Goal: Task Accomplishment & Management: Manage account settings

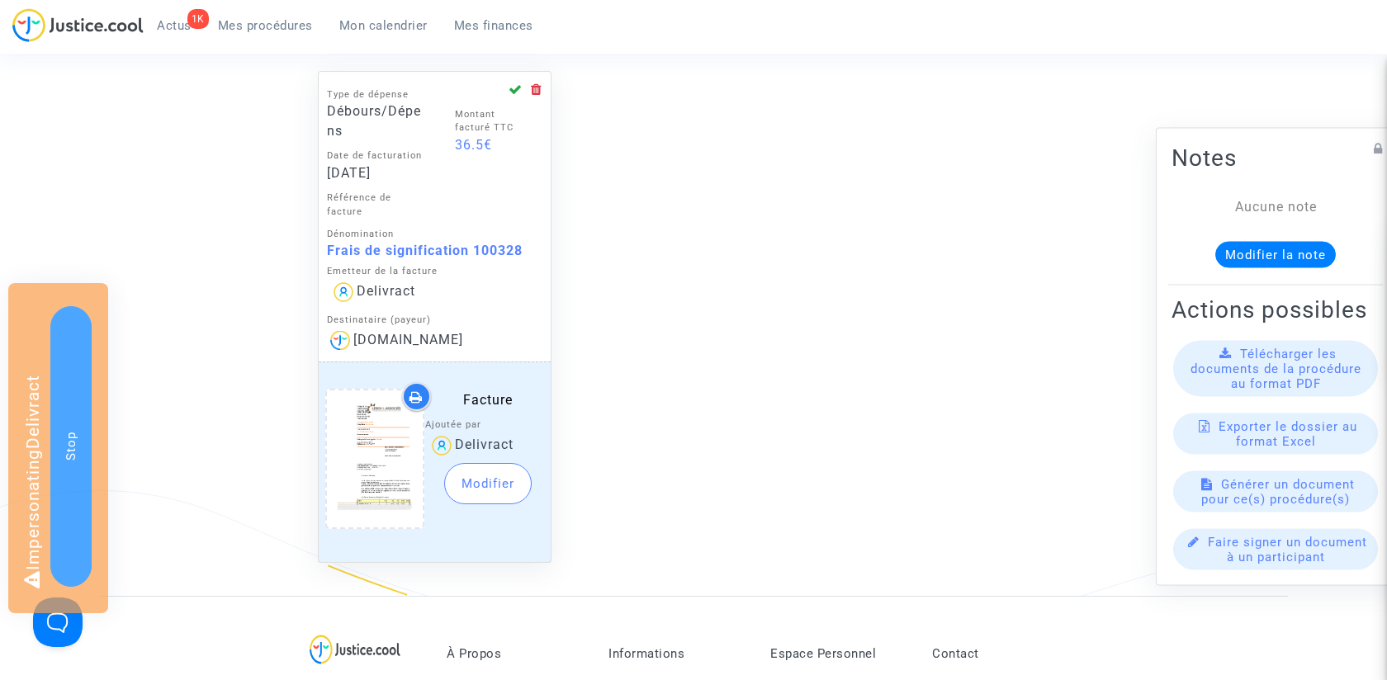
scroll to position [524, 0]
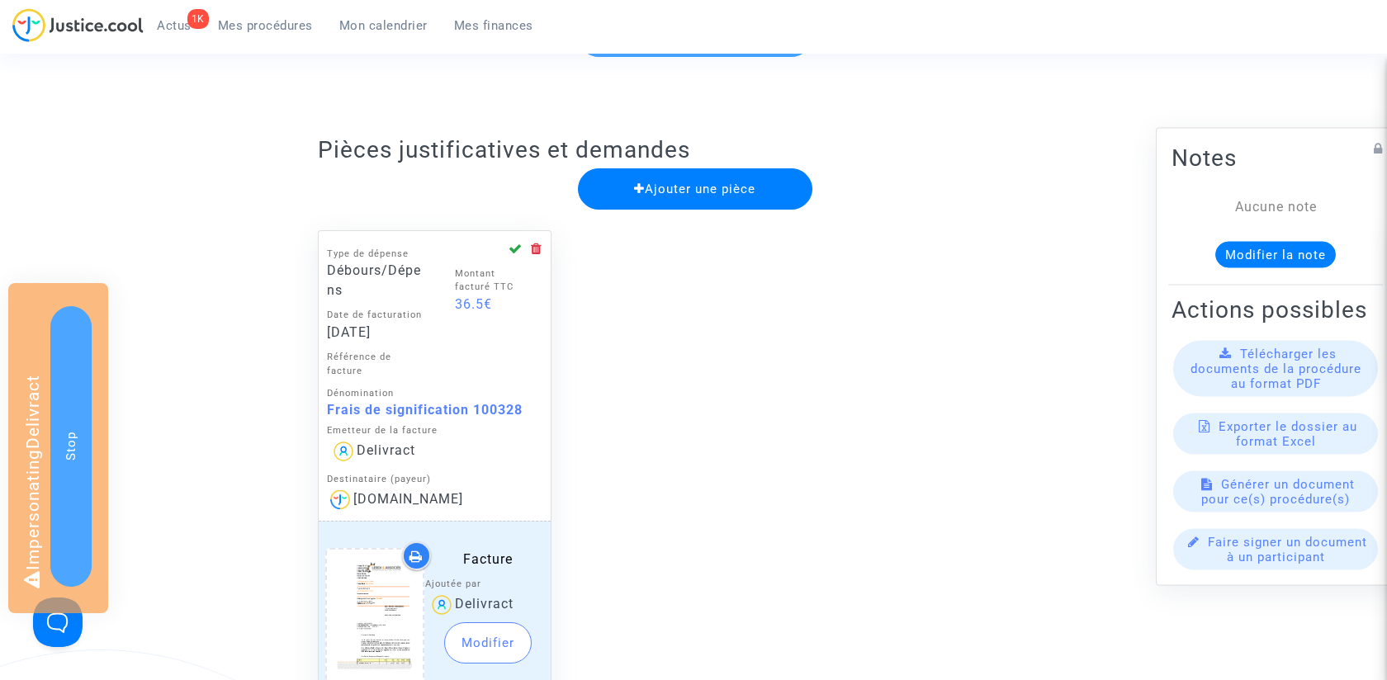
click at [483, 645] on button "Modifier" at bounding box center [487, 642] width 87 height 41
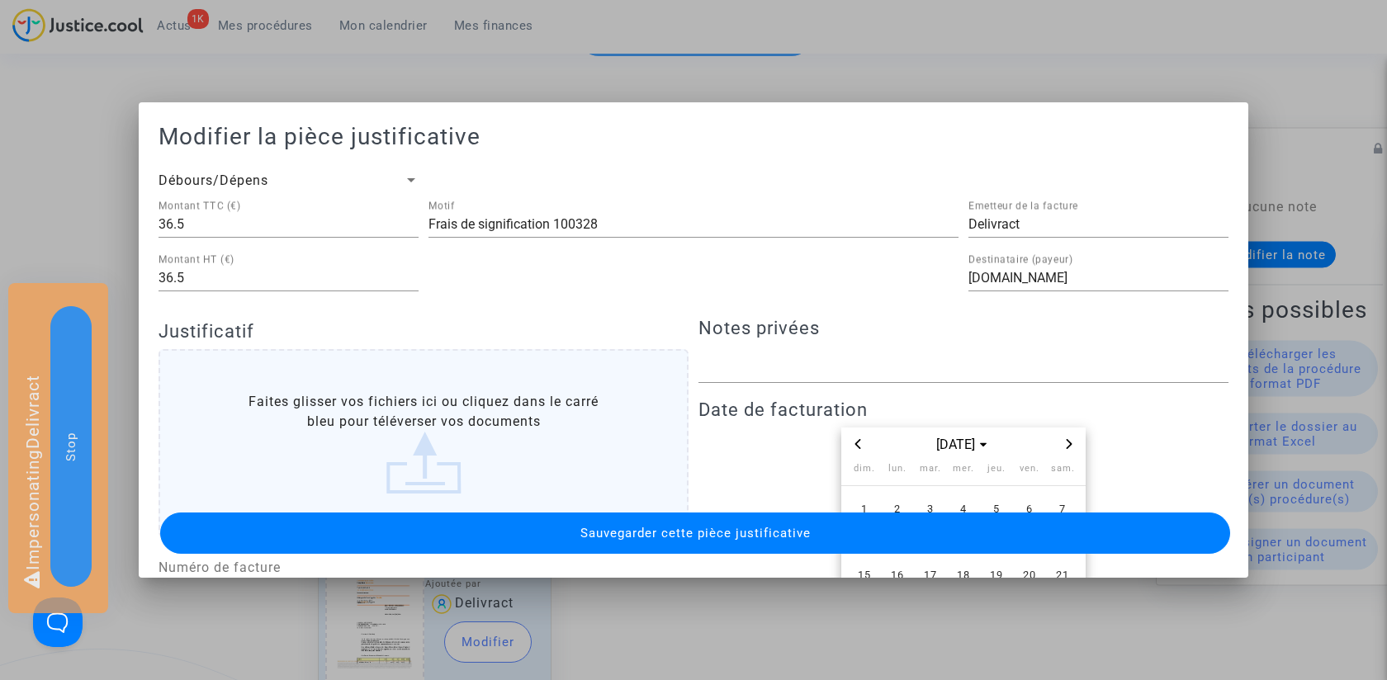
scroll to position [186, 0]
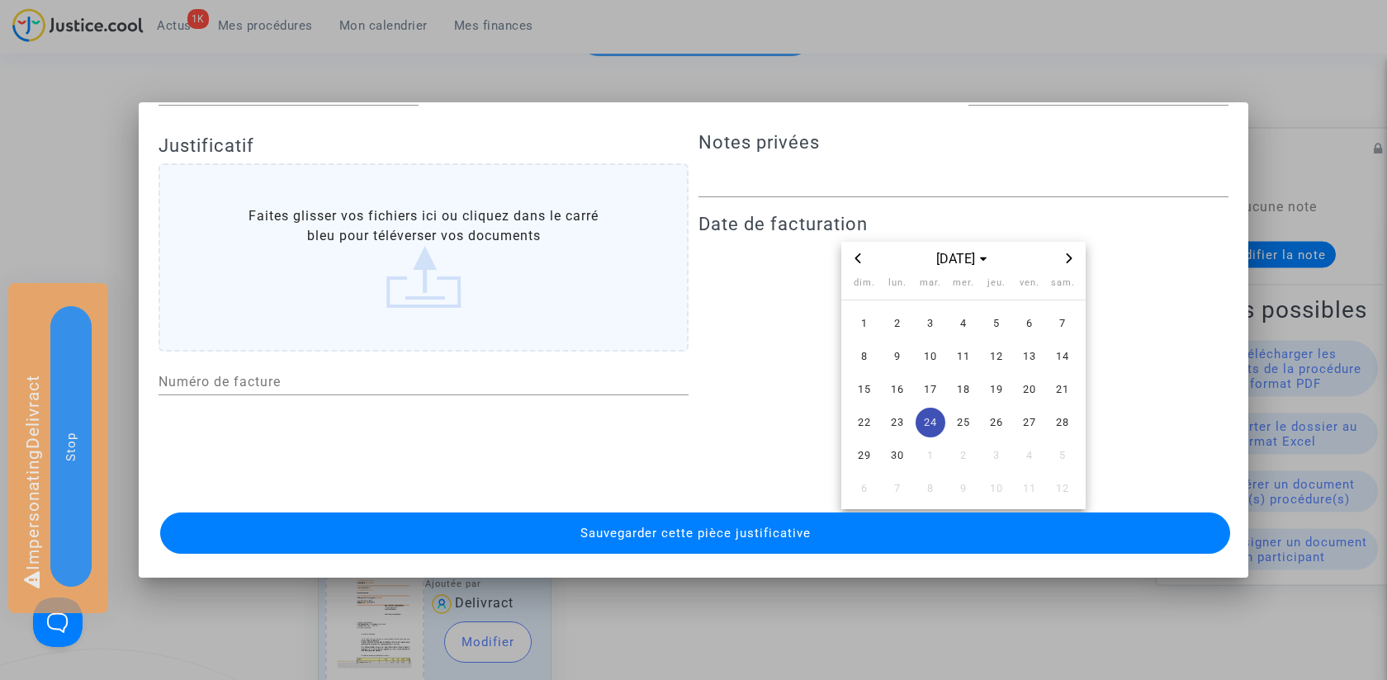
click at [526, 283] on label "Faites glisser vos fichiers ici ou cliquez dans le carré bleu pour téléverser v…" at bounding box center [423, 257] width 530 height 188
click at [0, 0] on input "Faites glisser vos fichiers ici ou cliquez dans le carré bleu pour téléverser v…" at bounding box center [0, 0] width 0 height 0
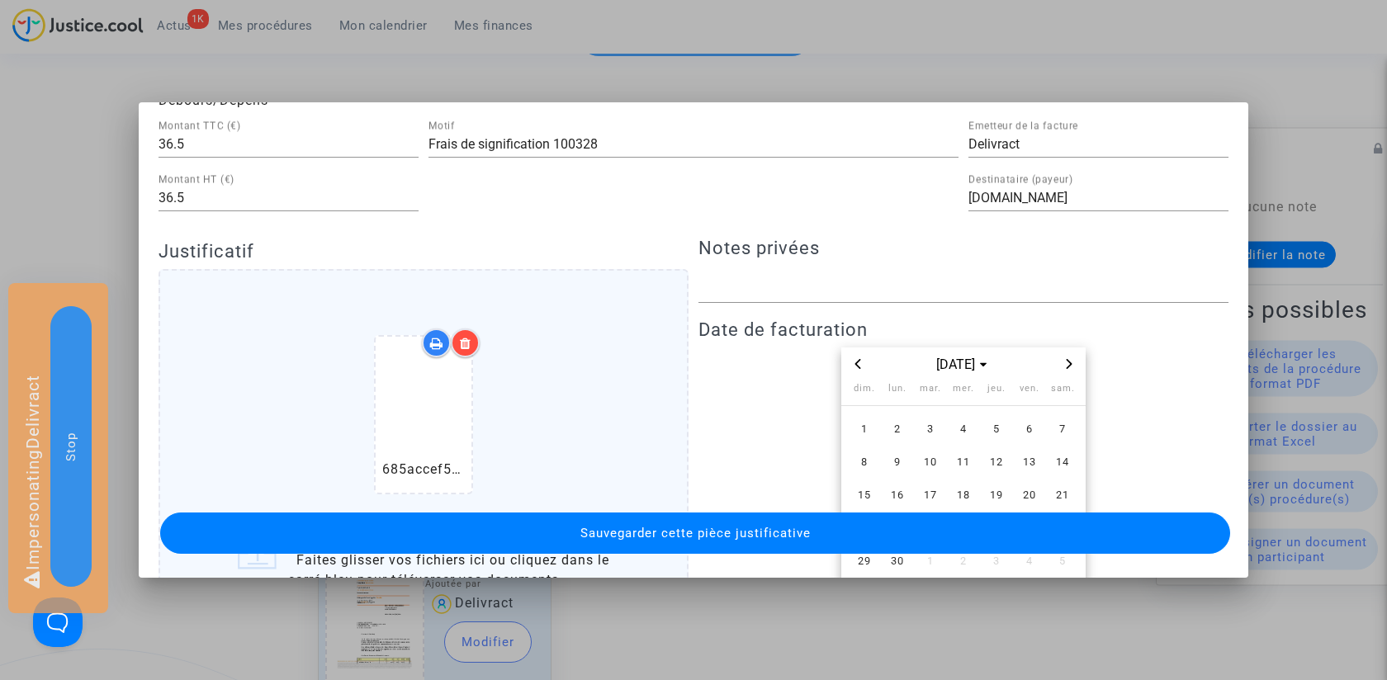
scroll to position [351, 0]
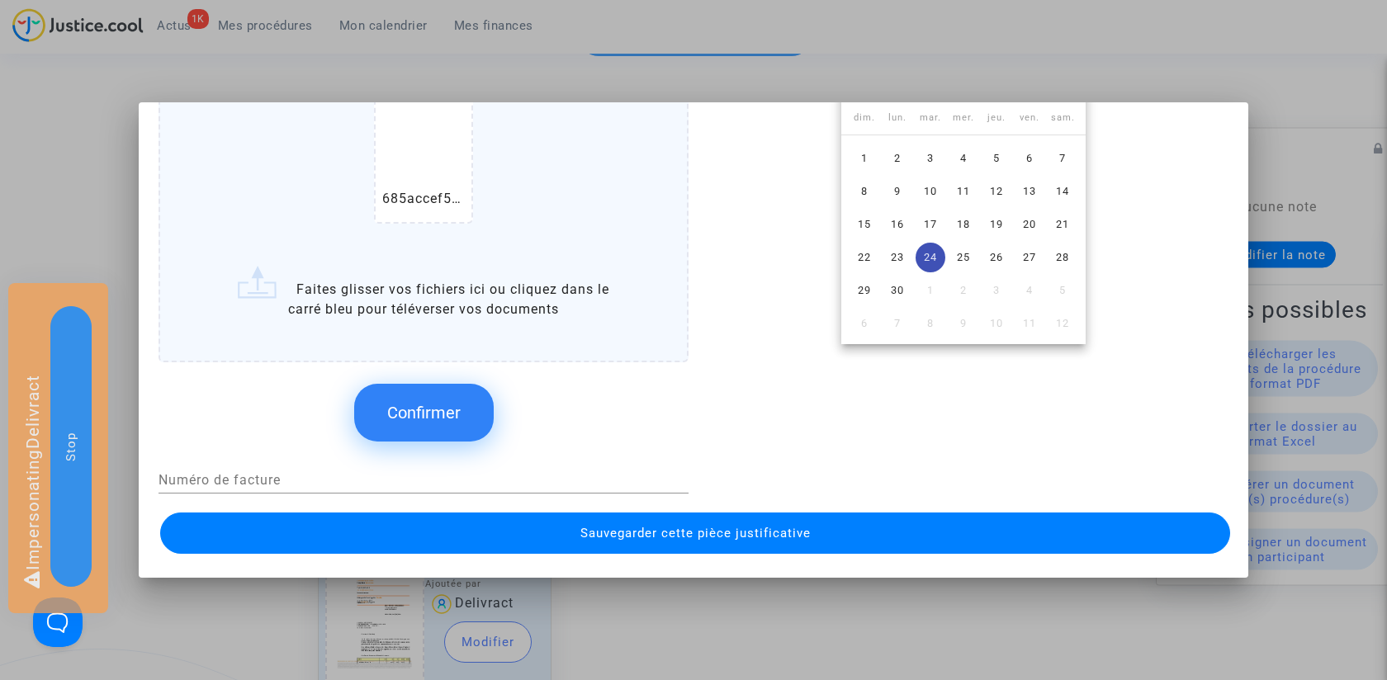
click at [399, 410] on span "Confirmer" at bounding box center [423, 413] width 73 height 20
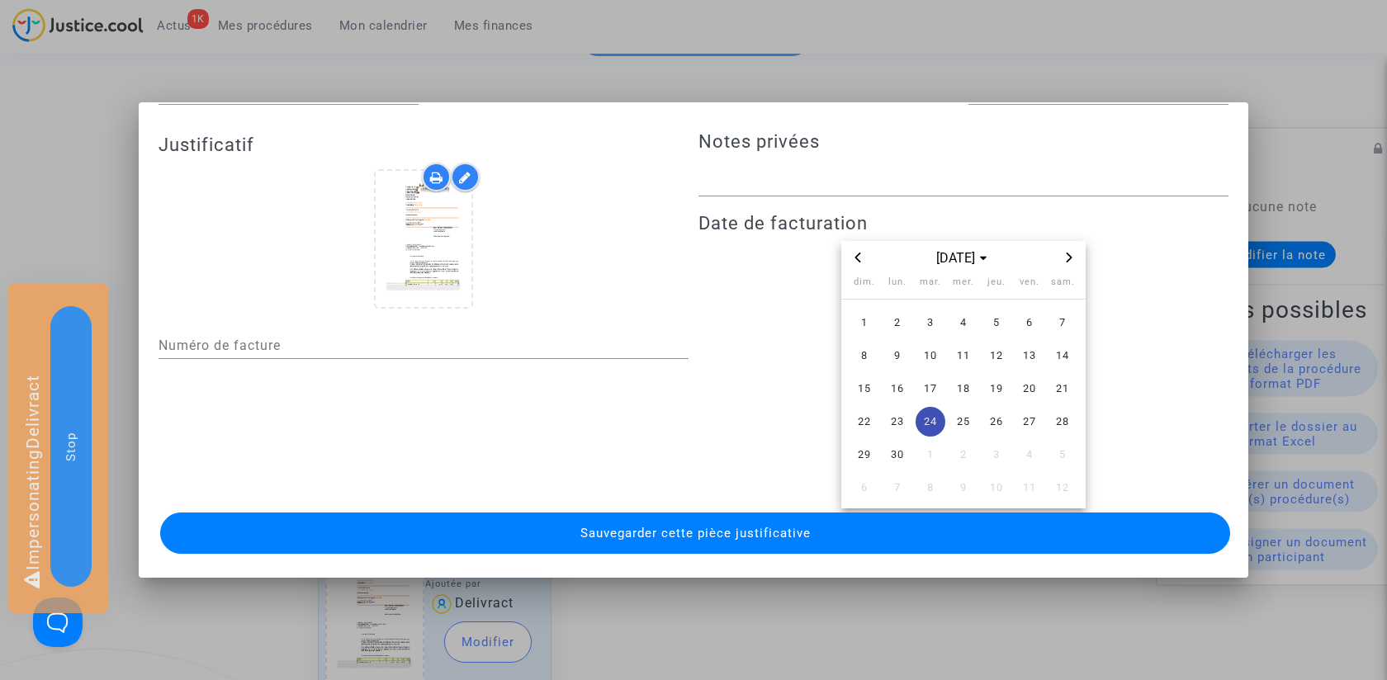
scroll to position [52, 0]
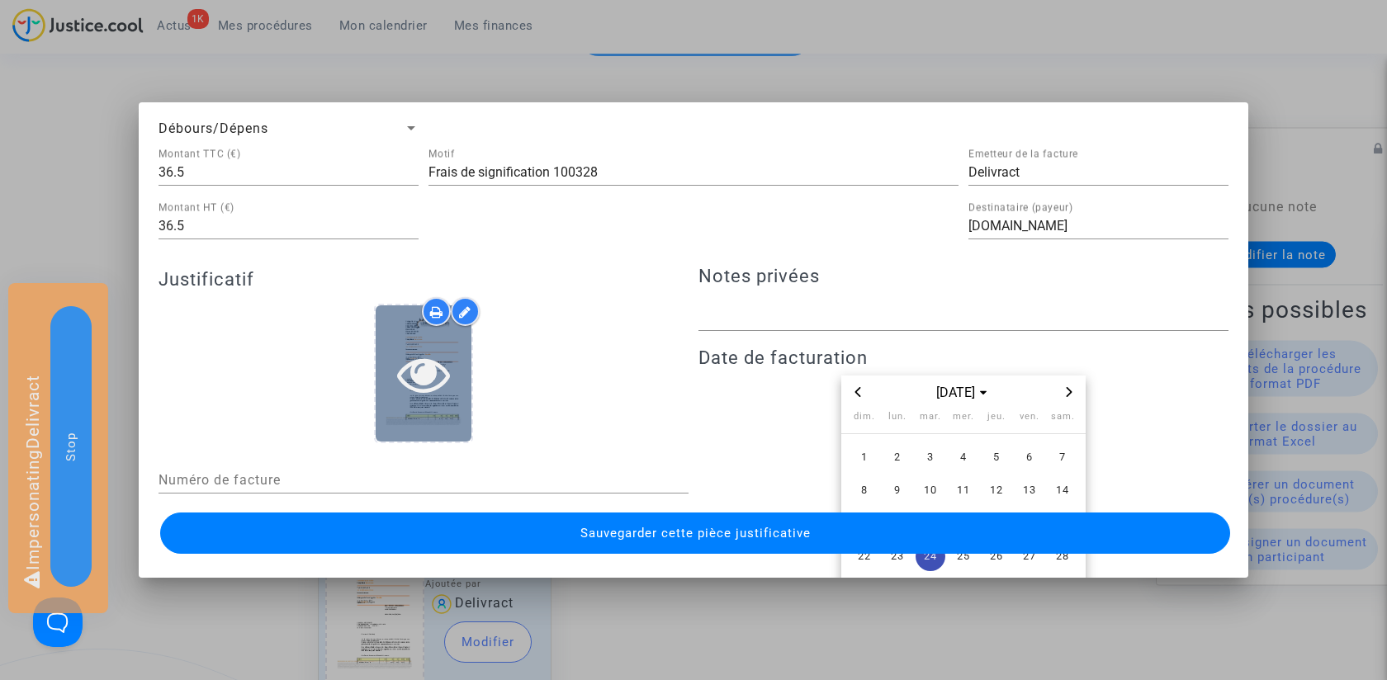
click at [428, 364] on icon at bounding box center [424, 373] width 54 height 53
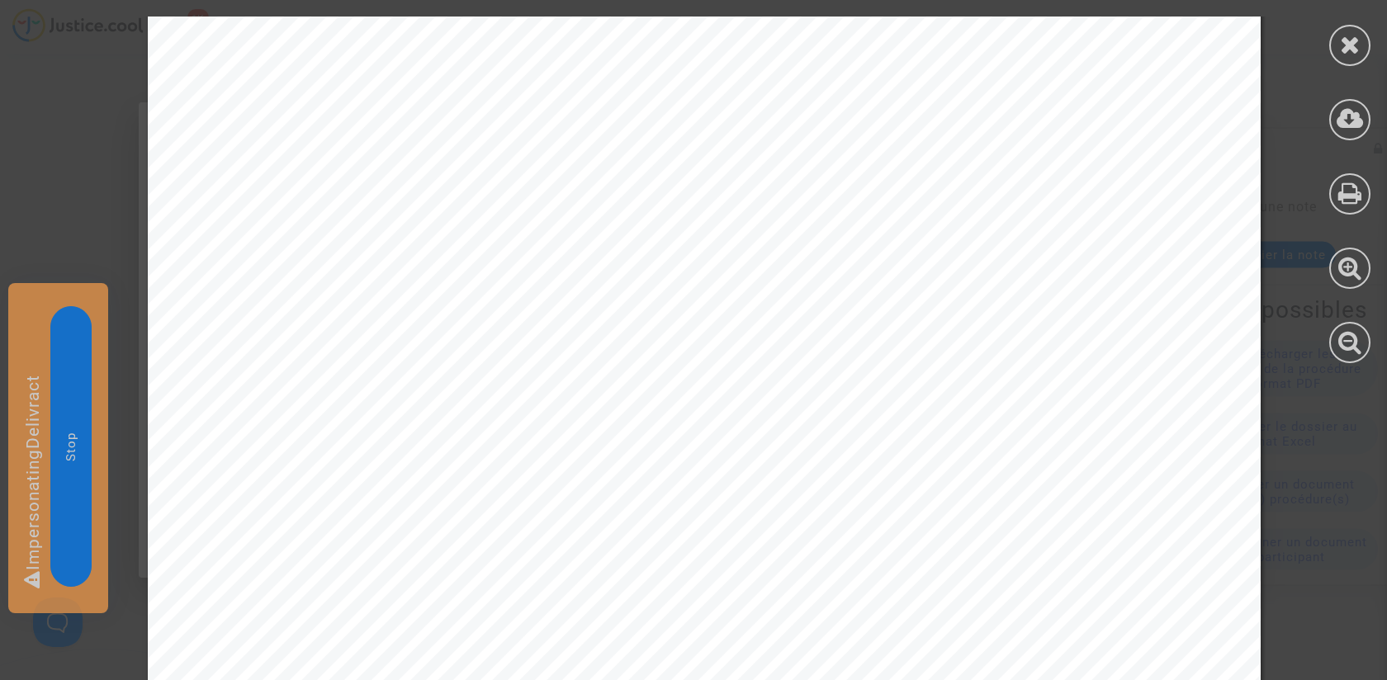
scroll to position [821, 0]
click at [1353, 50] on icon at bounding box center [1350, 44] width 21 height 25
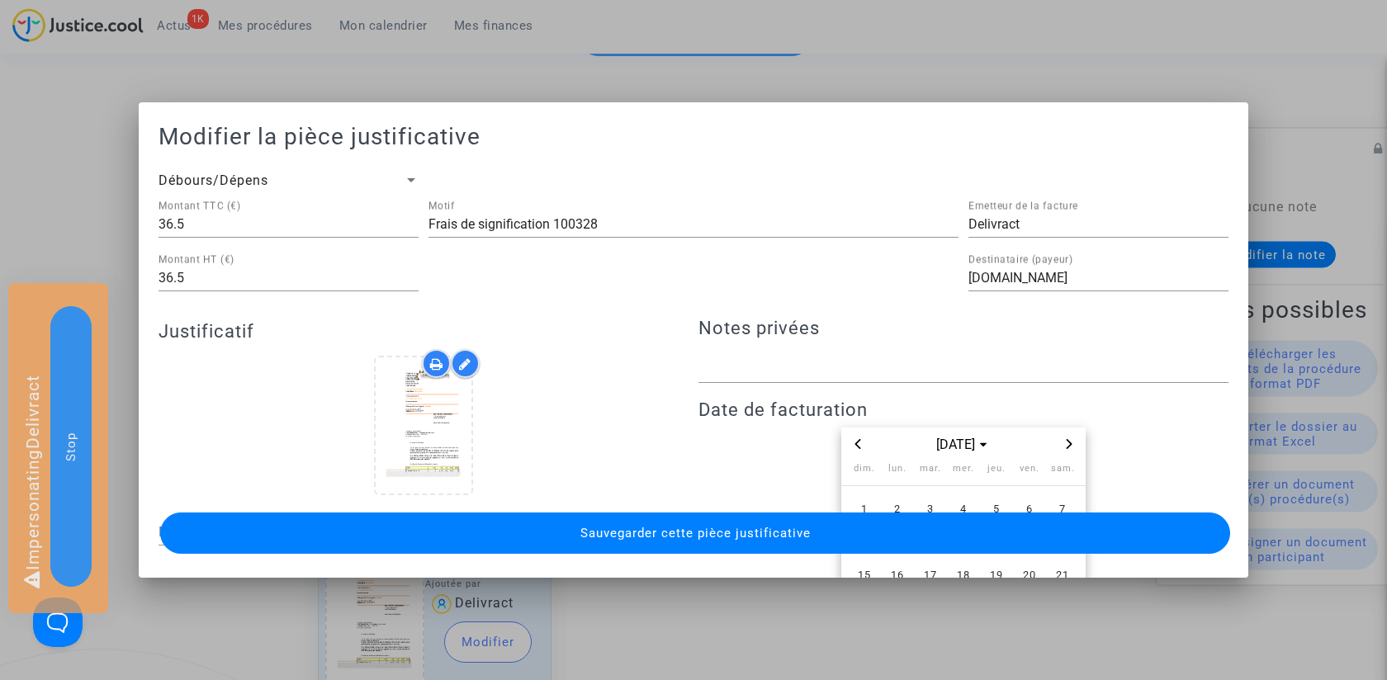
scroll to position [186, 0]
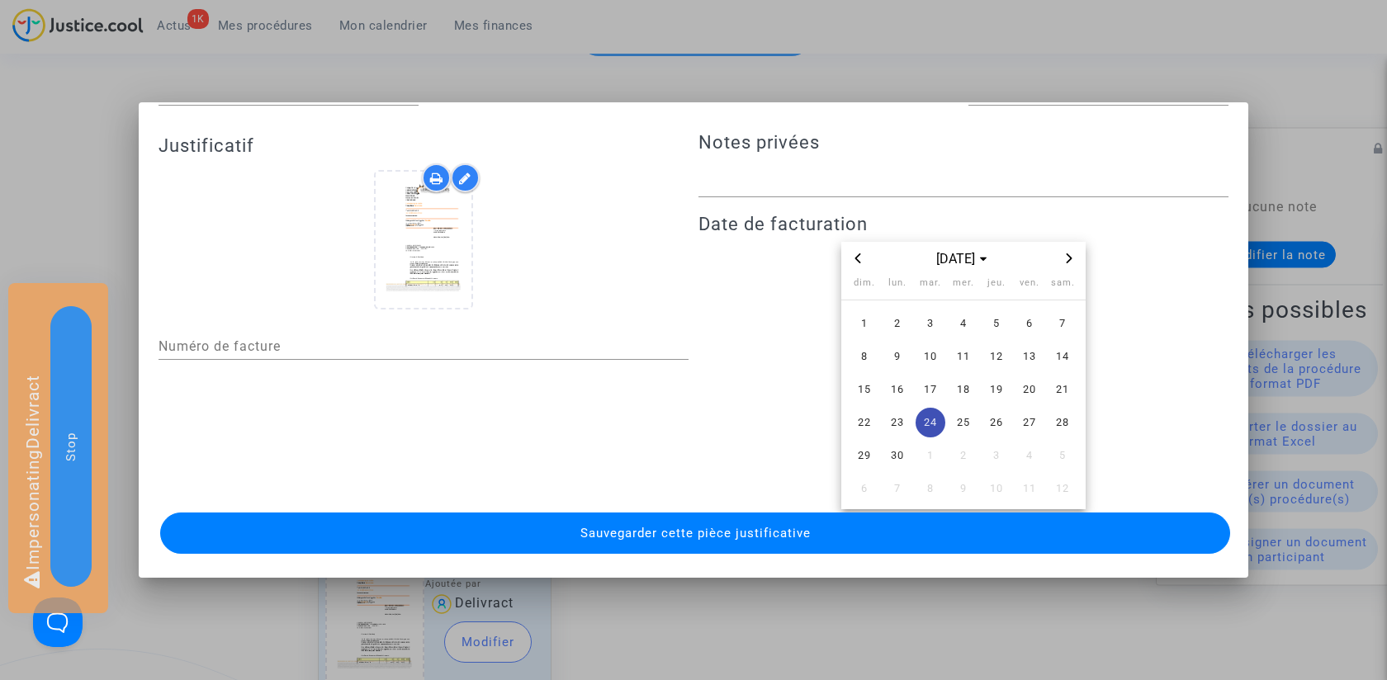
click at [603, 527] on span "Sauvegarder cette pièce justificative" at bounding box center [695, 533] width 230 height 15
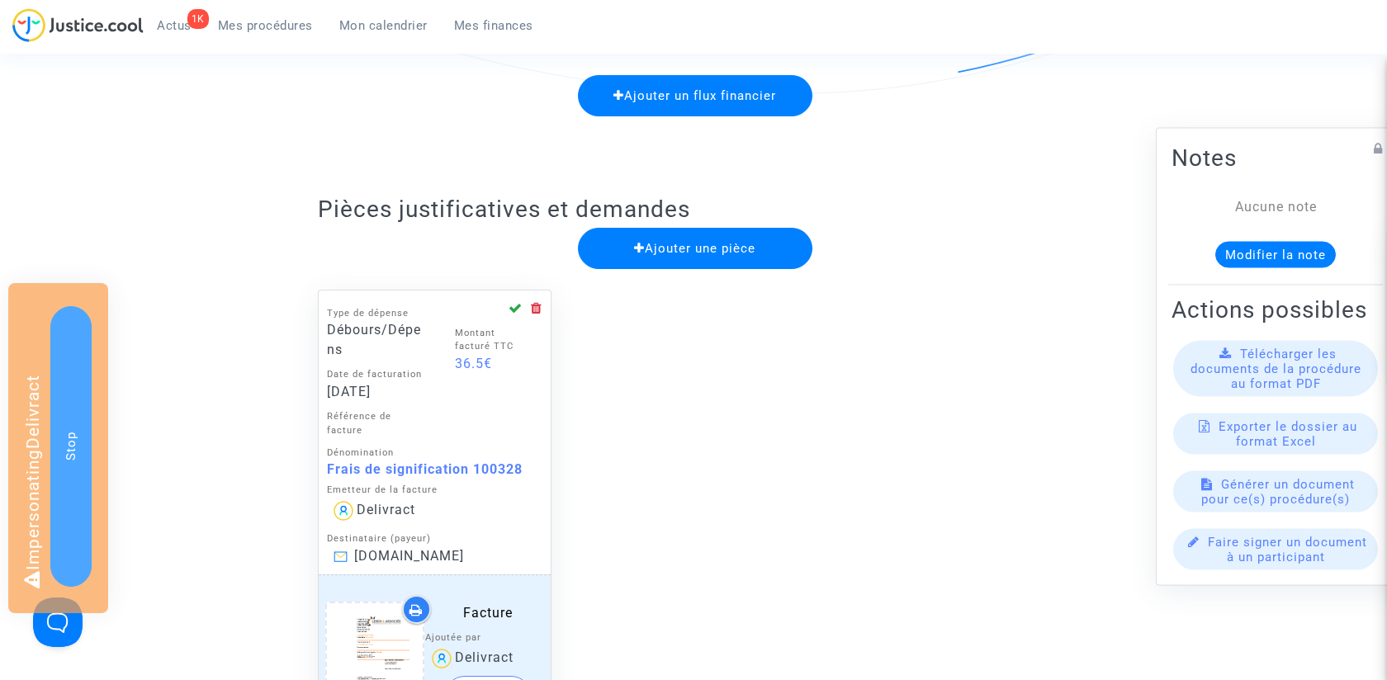
scroll to position [650, 0]
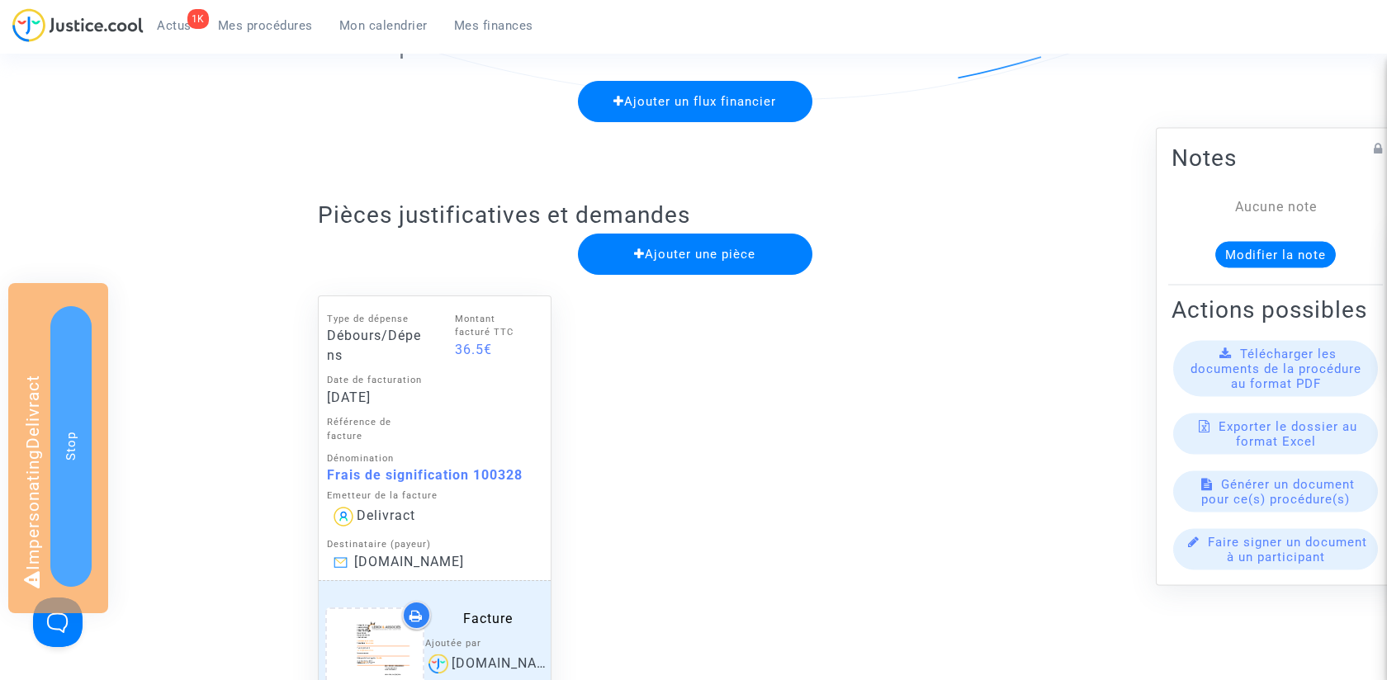
scroll to position [506, 0]
